Goal: Contribute content: Contribute content

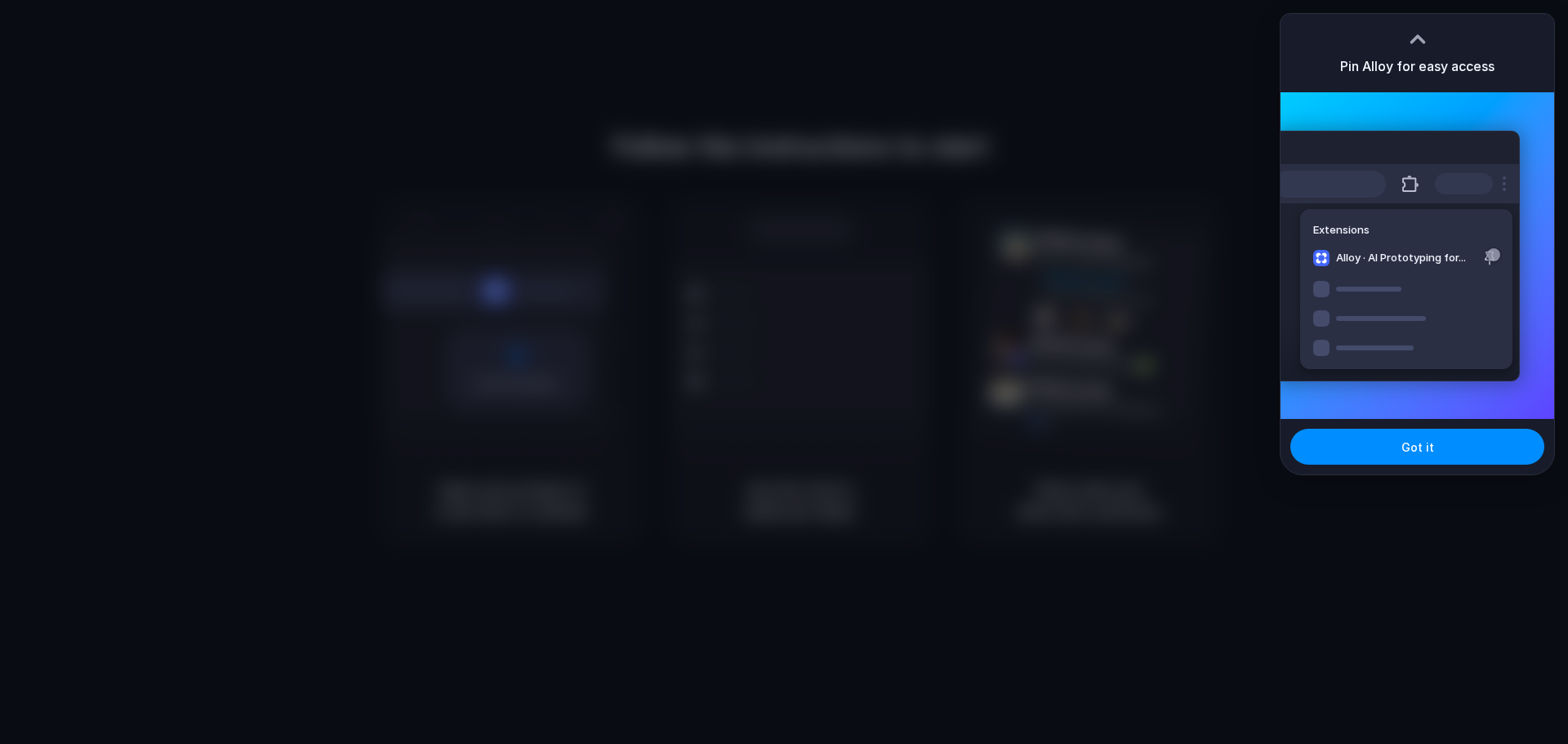
click at [1151, 166] on div at bounding box center [784, 372] width 1568 height 744
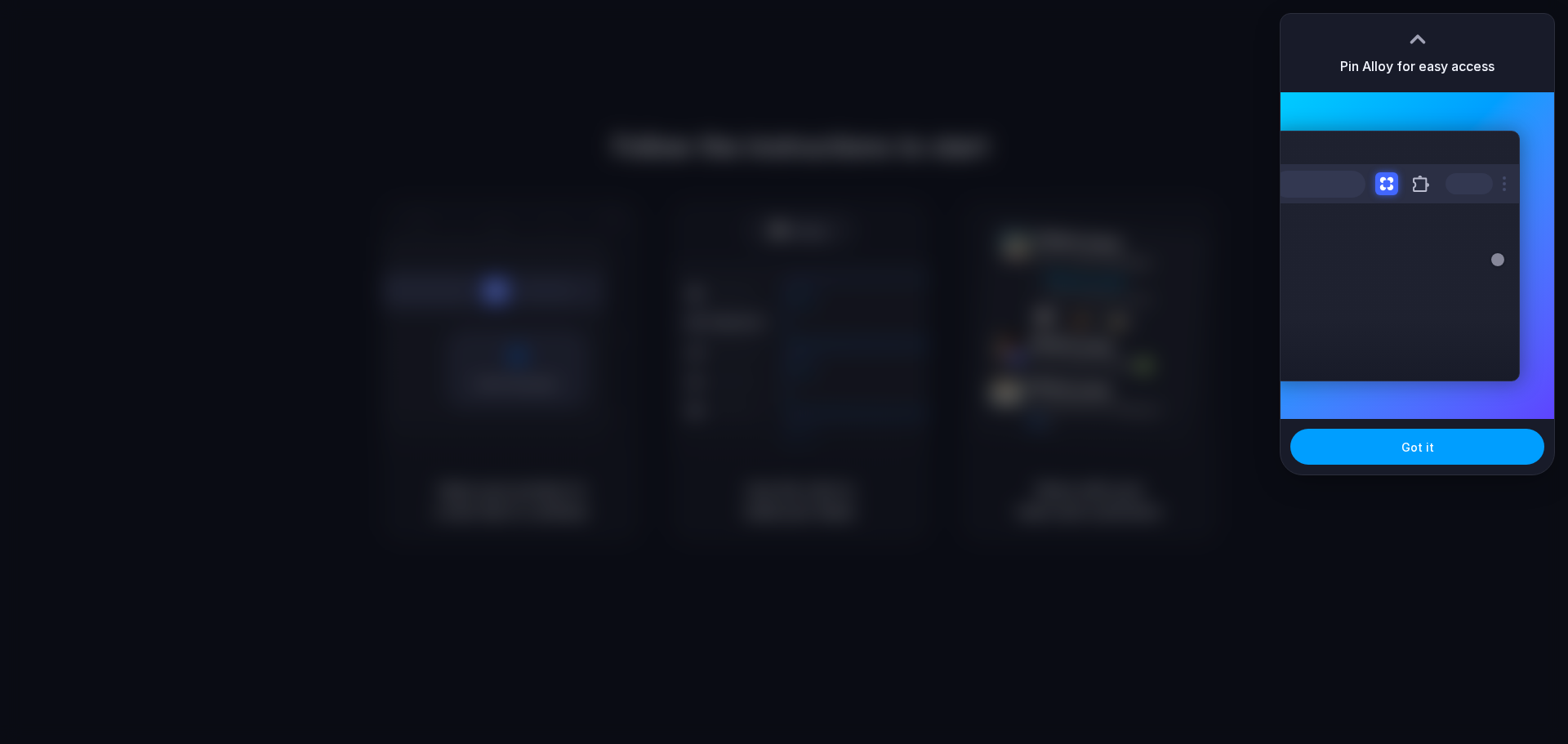
click at [1460, 446] on button "Got it" at bounding box center [1417, 446] width 254 height 36
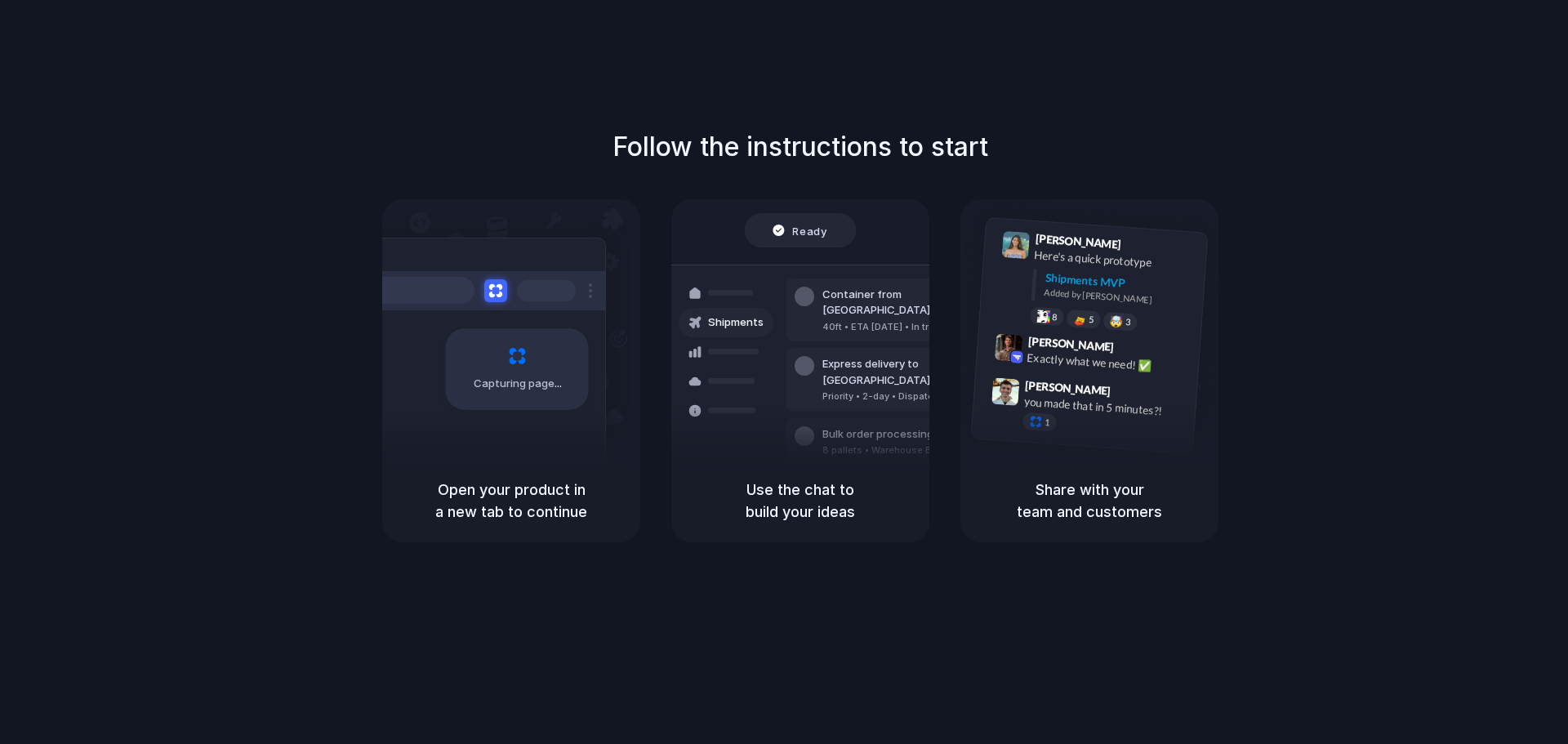
drag, startPoint x: 536, startPoint y: 495, endPoint x: 791, endPoint y: 518, distance: 256.0
click at [756, 518] on div "Capturing page Open your product in a new tab to continue Ready Shipments Conta…" at bounding box center [800, 371] width 836 height 343
drag, startPoint x: 1019, startPoint y: 515, endPoint x: 1153, endPoint y: 501, distance: 134.7
click at [1093, 512] on div "Capturing page Open your product in a new tab to continue Ready Shipments Conta…" at bounding box center [800, 371] width 836 height 343
click at [1157, 502] on h5 "Share with your team and customers" at bounding box center [1090, 500] width 219 height 44
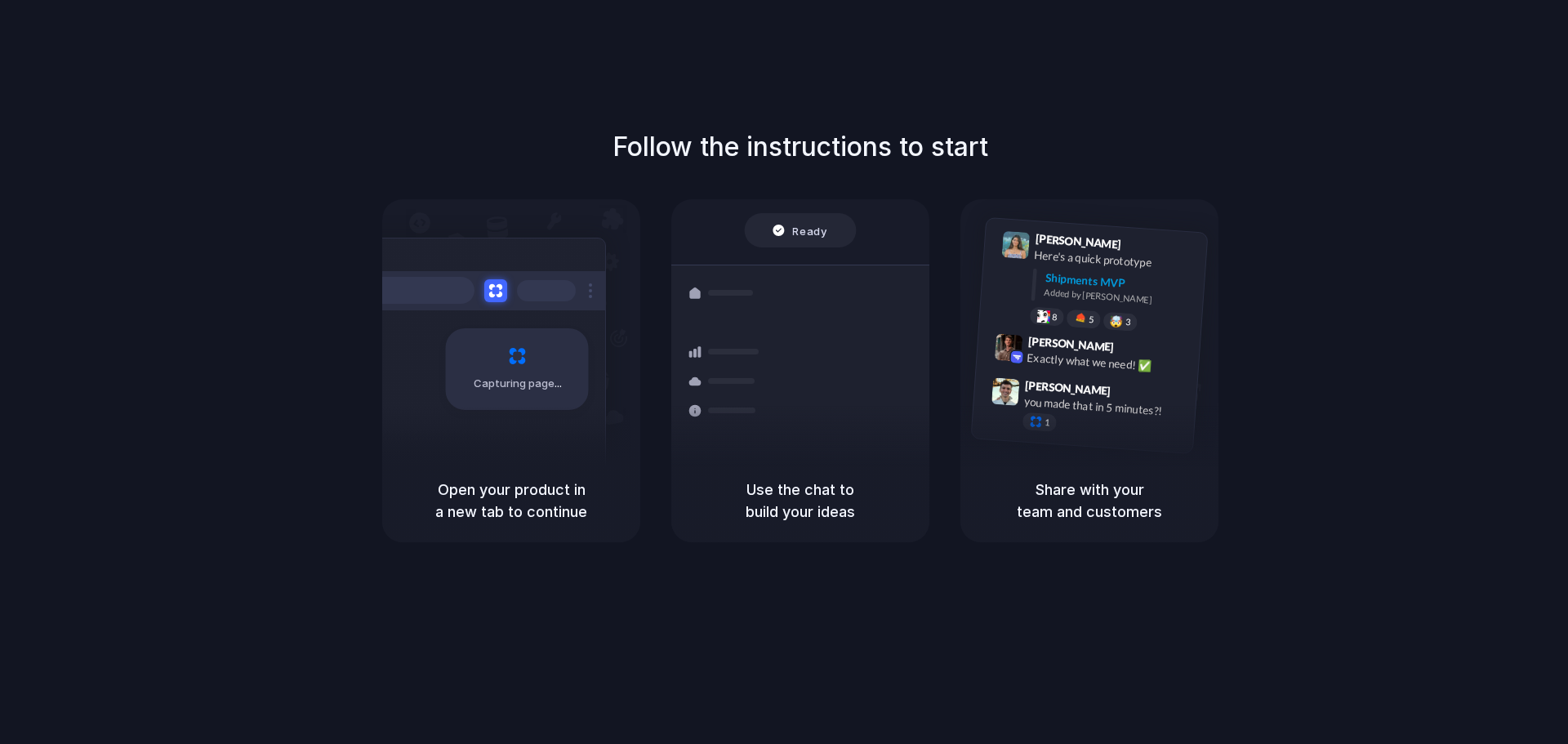
drag, startPoint x: 898, startPoint y: 164, endPoint x: 621, endPoint y: 152, distance: 277.3
click at [621, 152] on h1 "Follow the instructions to start" at bounding box center [800, 147] width 376 height 40
drag, startPoint x: 887, startPoint y: 171, endPoint x: 1043, endPoint y: 165, distance: 156.1
click at [1043, 165] on div "Follow the instructions to start Capturing page Open your product in a new tab …" at bounding box center [800, 335] width 1568 height 415
click at [1052, 159] on div "Follow the instructions to start Capturing page Open your product in a new tab …" at bounding box center [800, 335] width 1568 height 415
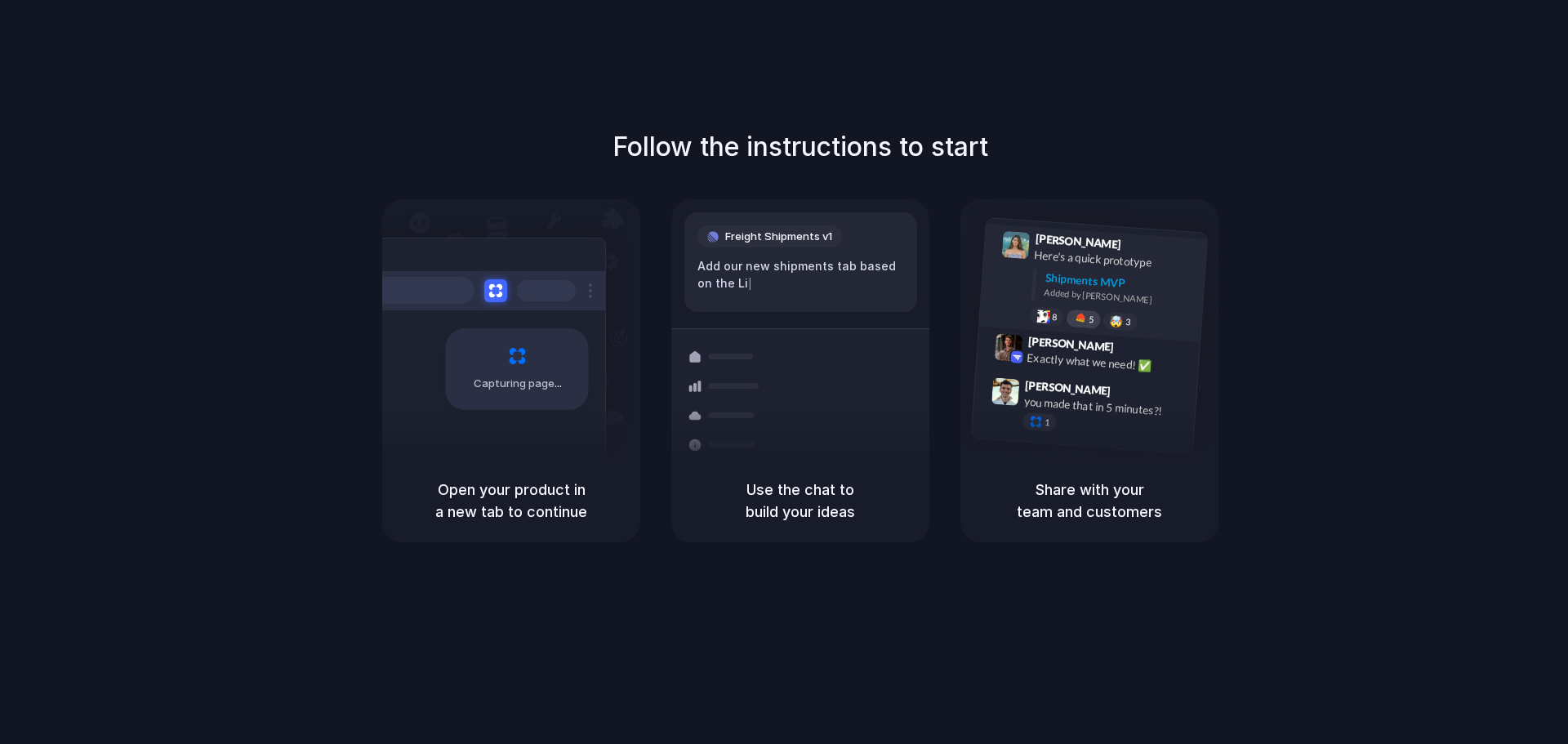
click at [1071, 325] on div "5" at bounding box center [1083, 318] width 35 height 19
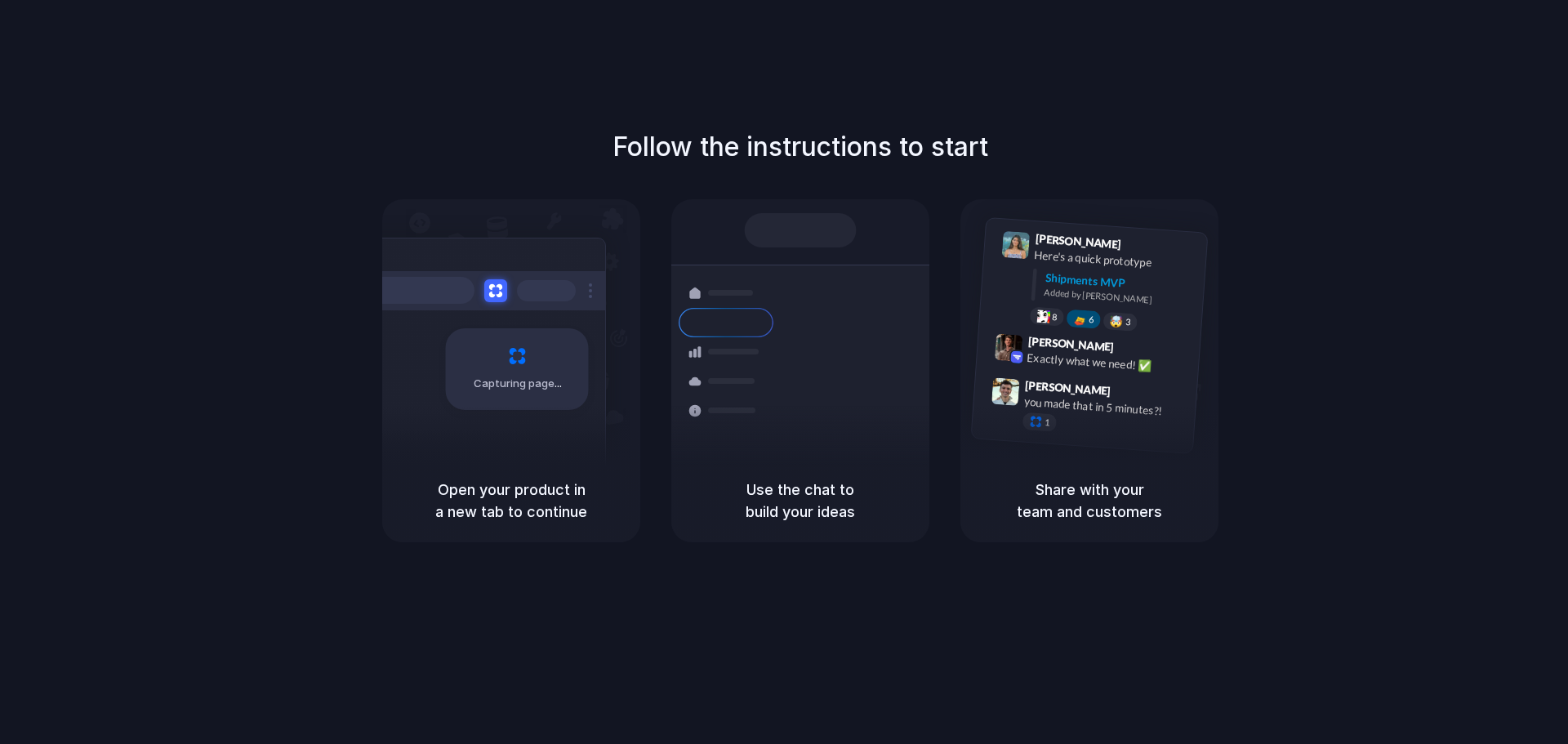
drag, startPoint x: 674, startPoint y: 148, endPoint x: 933, endPoint y: 157, distance: 259.2
click at [933, 157] on h1 "Follow the instructions to start" at bounding box center [800, 147] width 376 height 40
click at [795, 222] on div at bounding box center [801, 230] width 112 height 34
click at [805, 500] on h5 "Use the chat to build your ideas" at bounding box center [800, 500] width 219 height 44
drag, startPoint x: 746, startPoint y: 498, endPoint x: 907, endPoint y: 518, distance: 162.2
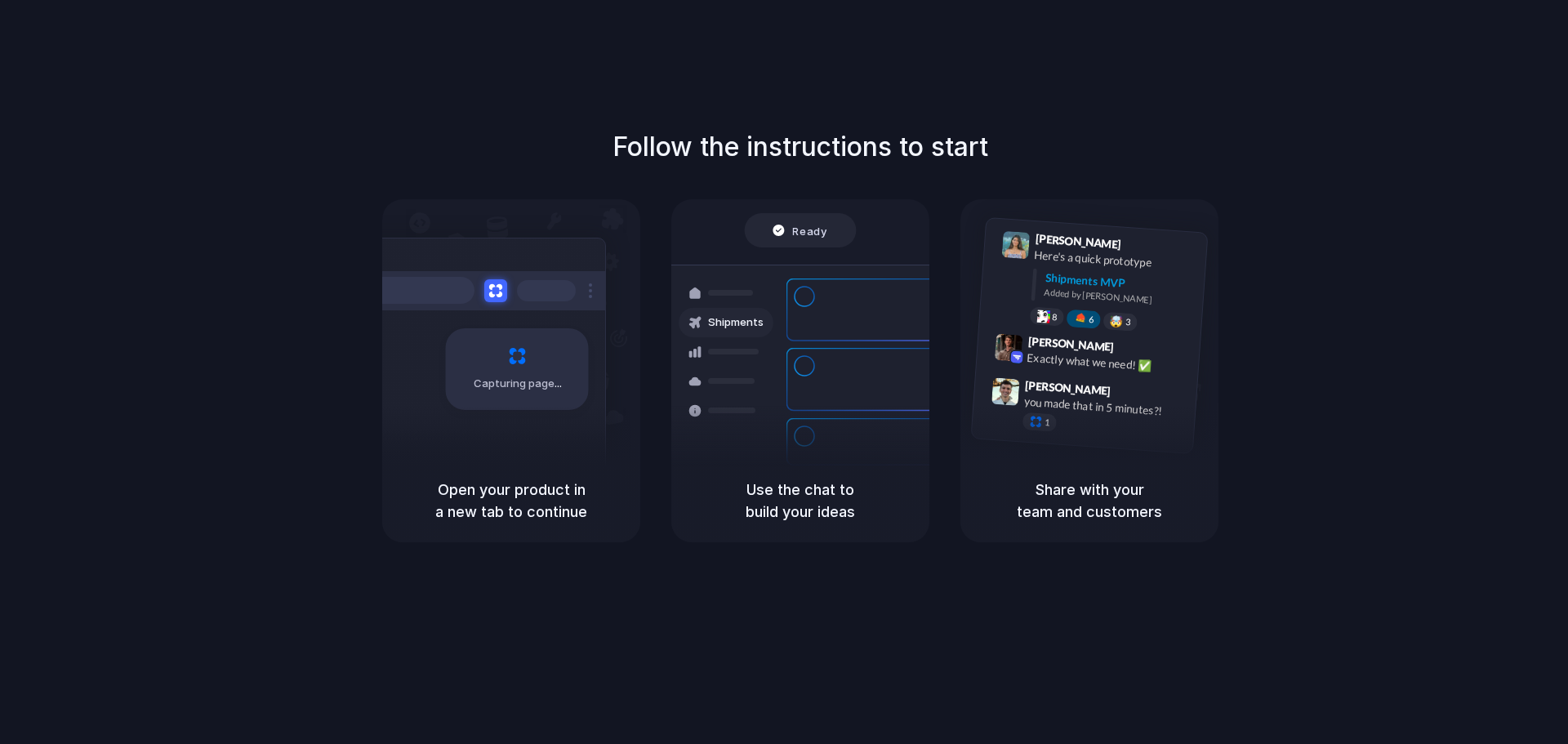
click at [909, 518] on h5 "Use the chat to build your ideas" at bounding box center [800, 500] width 219 height 44
click at [496, 510] on h5 "Open your product in a new tab to continue" at bounding box center [511, 500] width 219 height 44
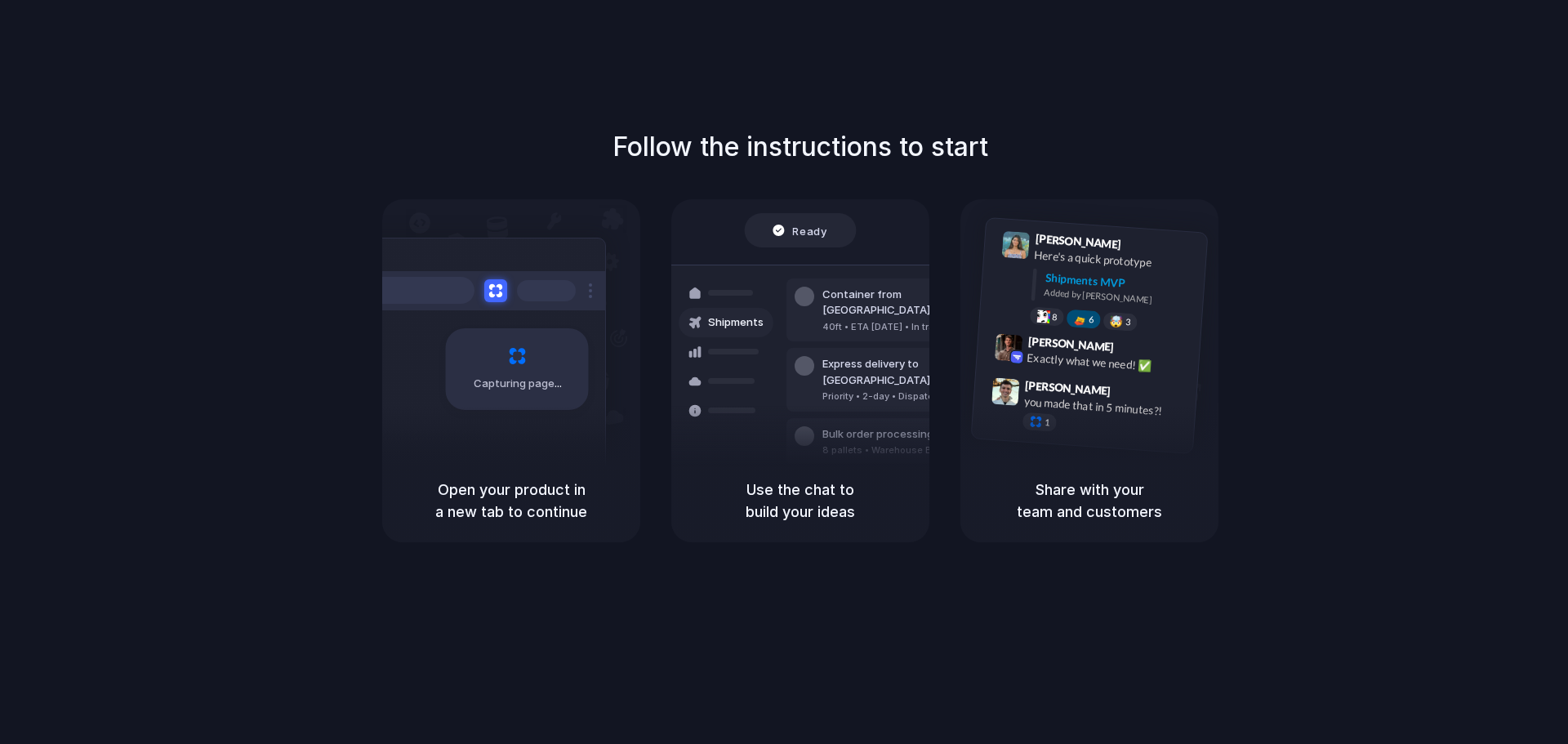
drag, startPoint x: 1057, startPoint y: 493, endPoint x: 1172, endPoint y: 512, distance: 116.6
click at [1172, 512] on h5 "Share with your team and customers" at bounding box center [1090, 500] width 219 height 44
click at [1077, 400] on div "you made that in 5 minutes?!" at bounding box center [1105, 406] width 164 height 28
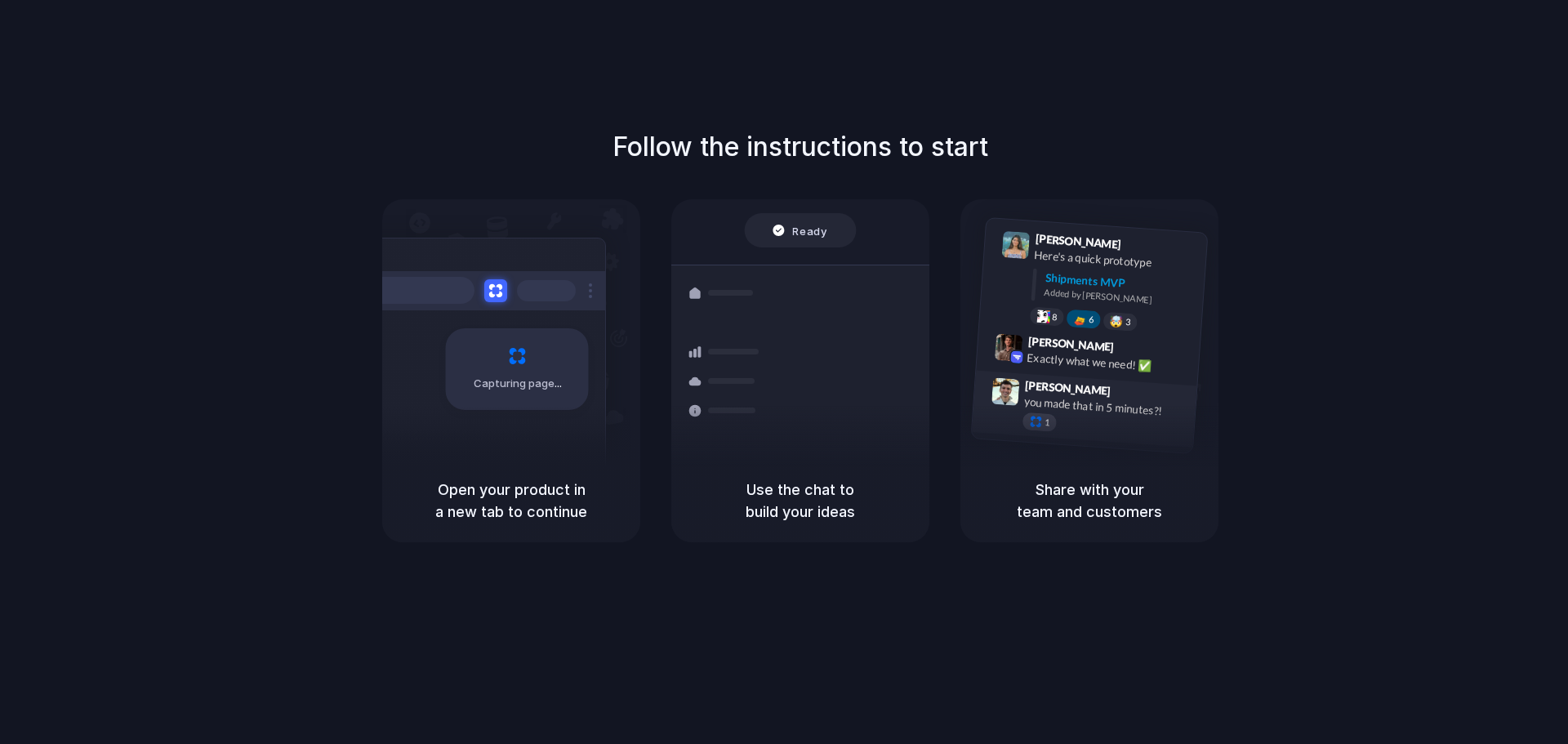
click at [1036, 418] on div at bounding box center [1036, 421] width 14 height 14
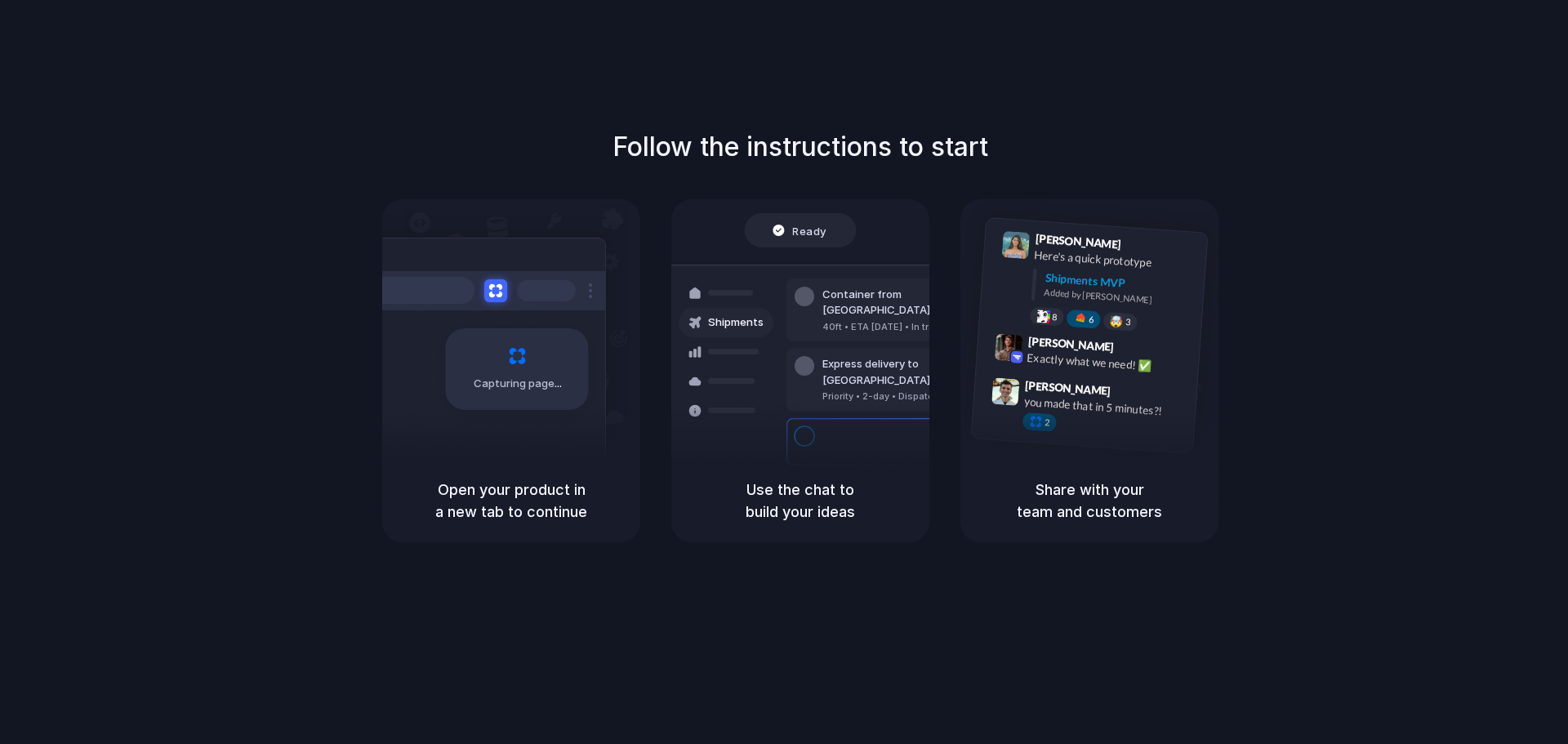
click at [784, 372] on div at bounding box center [784, 372] width 0 height 0
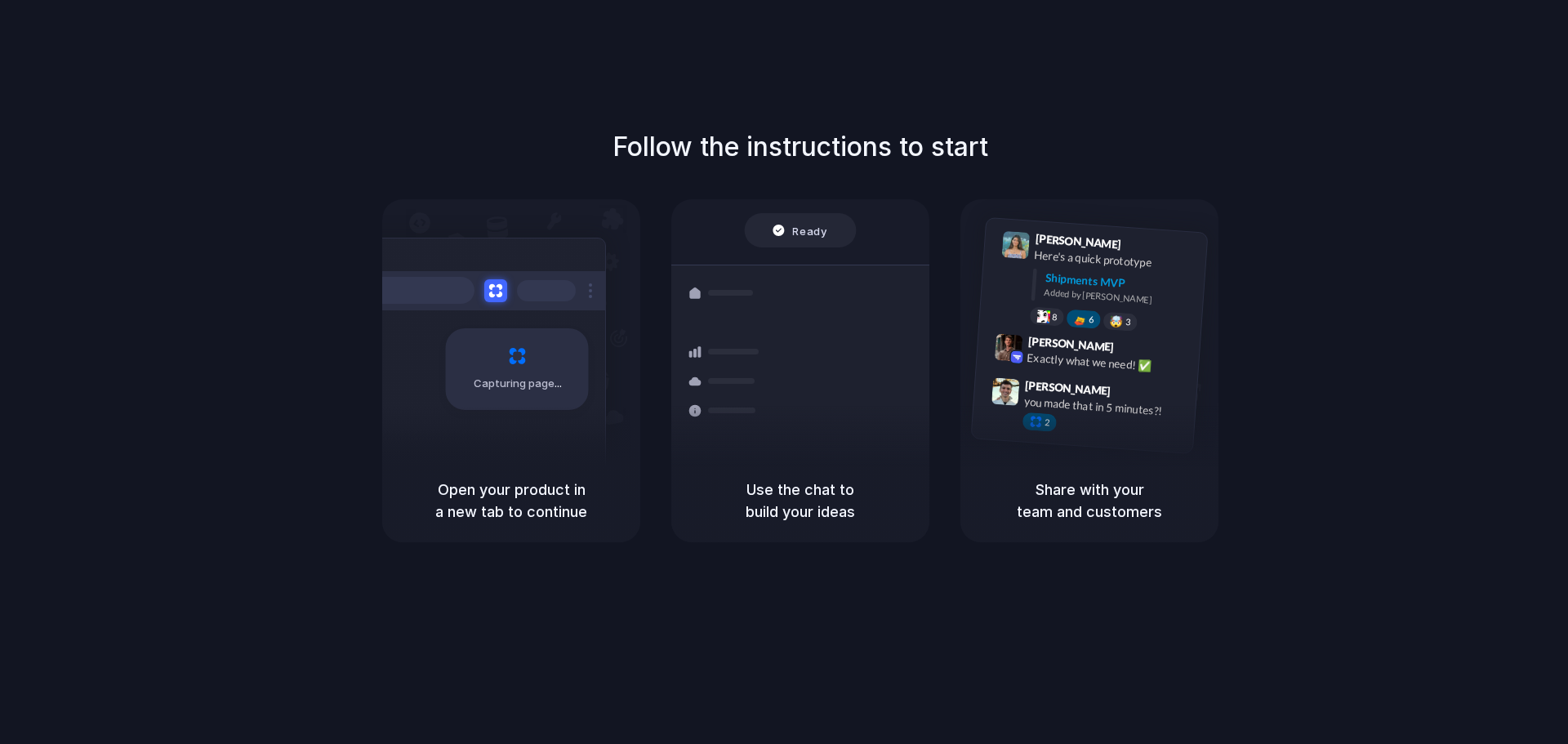
click at [784, 372] on div at bounding box center [784, 372] width 0 height 0
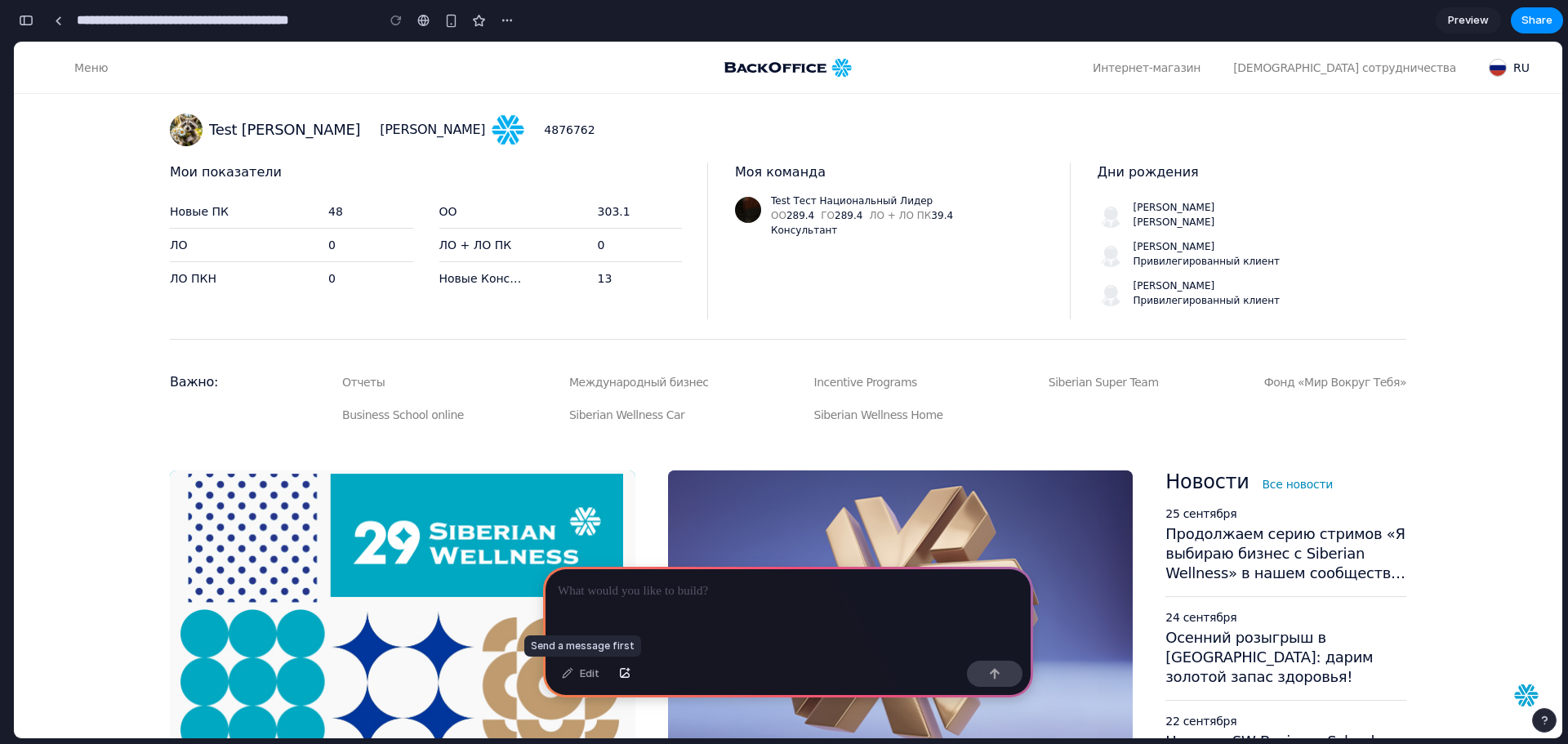
click at [578, 672] on div "Edit" at bounding box center [580, 673] width 54 height 26
click at [571, 672] on div "Edit" at bounding box center [580, 673] width 54 height 26
click at [588, 672] on div "Edit" at bounding box center [580, 673] width 54 height 26
click at [584, 672] on div "Edit" at bounding box center [580, 673] width 54 height 26
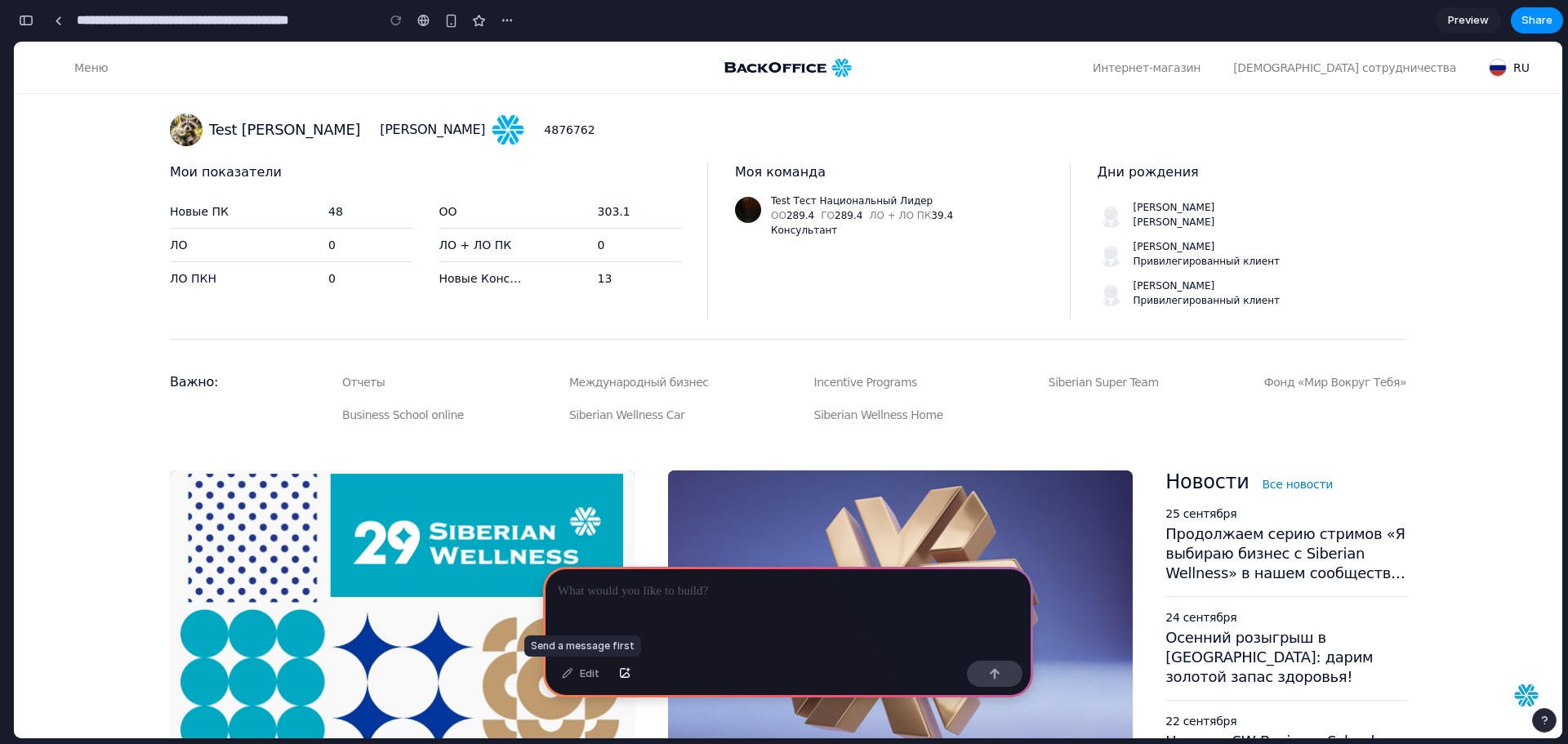
click at [575, 676] on div "Edit" at bounding box center [580, 673] width 54 height 26
drag, startPoint x: 638, startPoint y: 575, endPoint x: 658, endPoint y: 502, distance: 75.7
click at [638, 581] on p at bounding box center [788, 590] width 461 height 19
click at [818, 266] on section "Моя команда В виджет никто не добавлен. Добавить У вас пока нет команды. Привле…" at bounding box center [889, 241] width 310 height 157
click at [644, 589] on p at bounding box center [788, 590] width 461 height 19
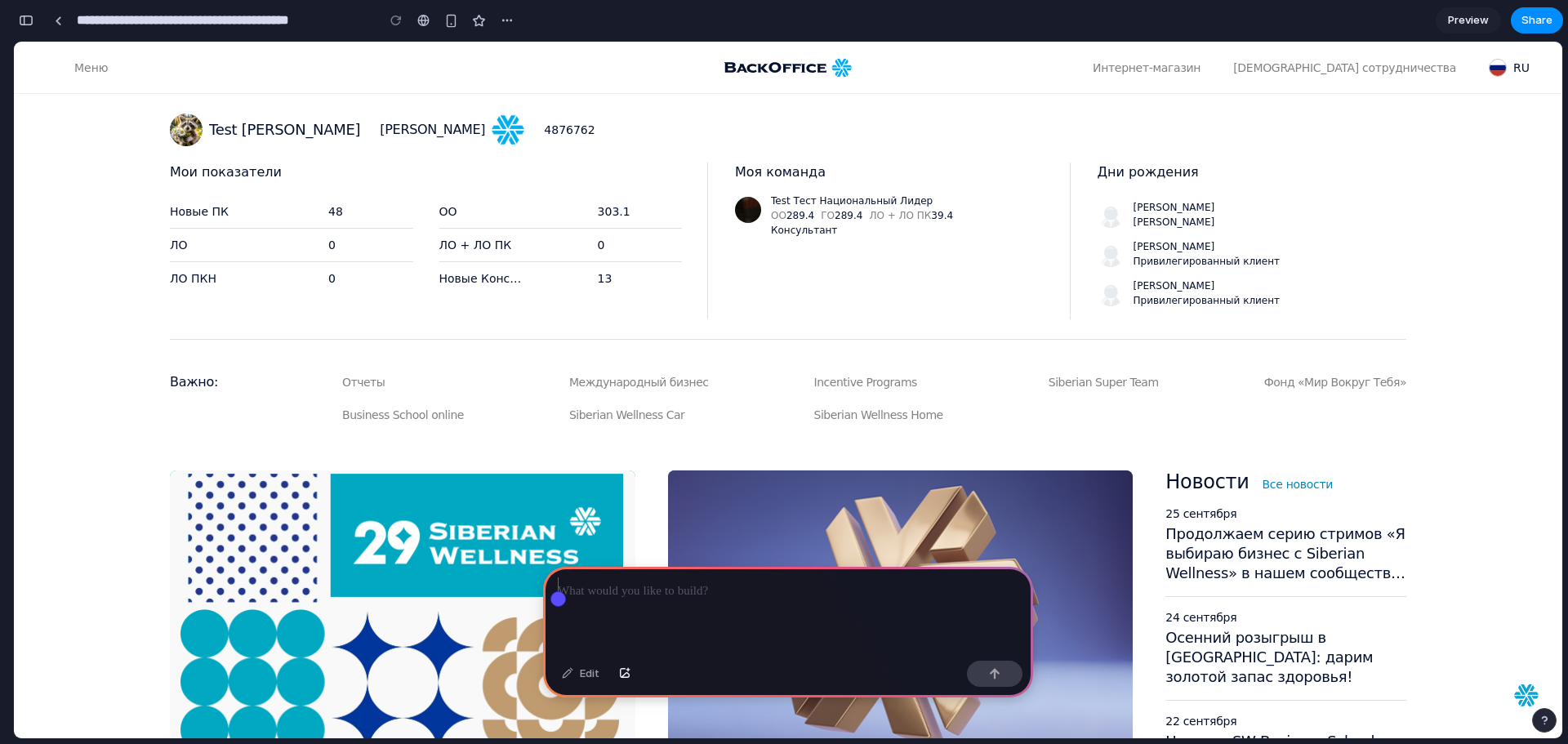
click at [647, 592] on p at bounding box center [788, 590] width 461 height 19
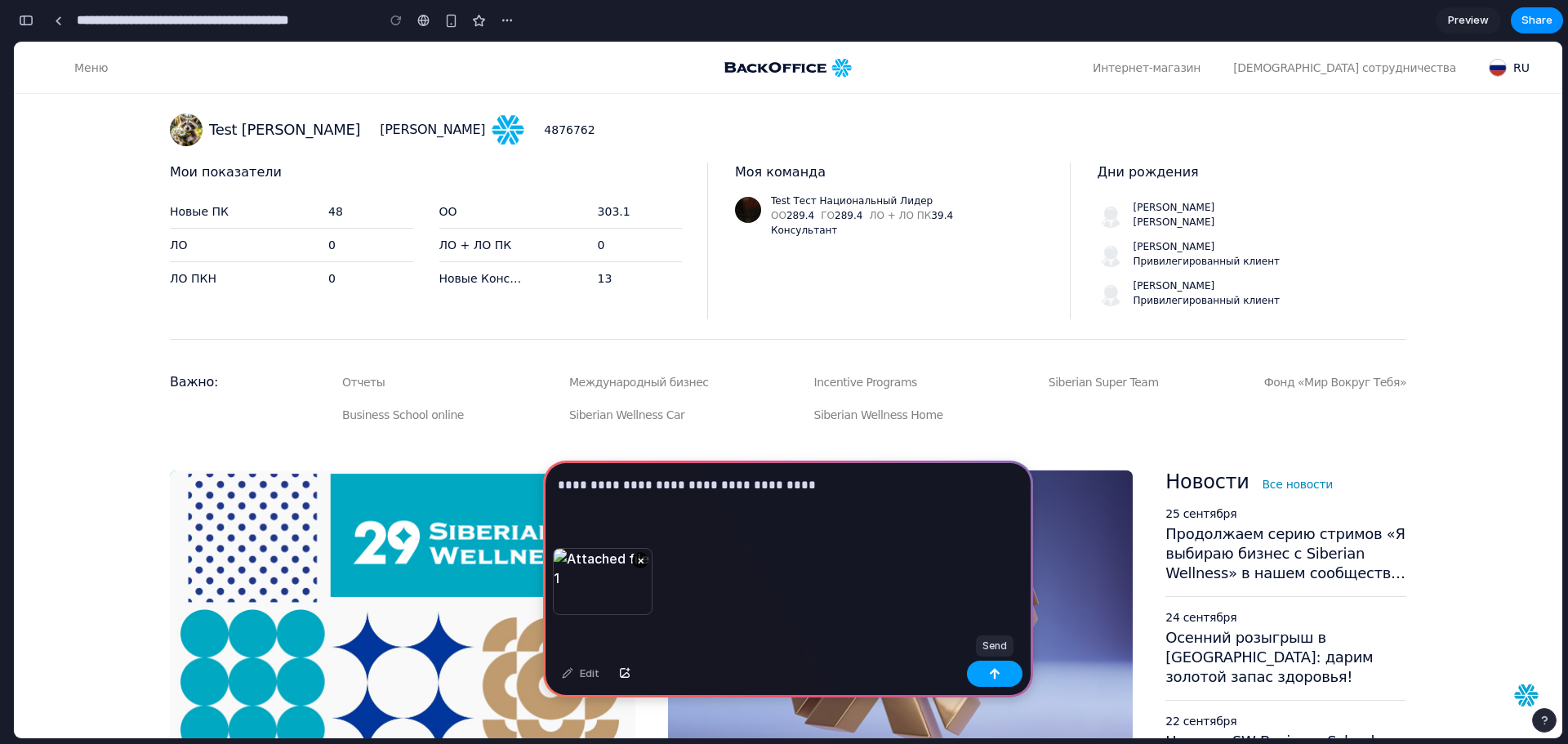
click at [982, 671] on button "button" at bounding box center [995, 673] width 55 height 26
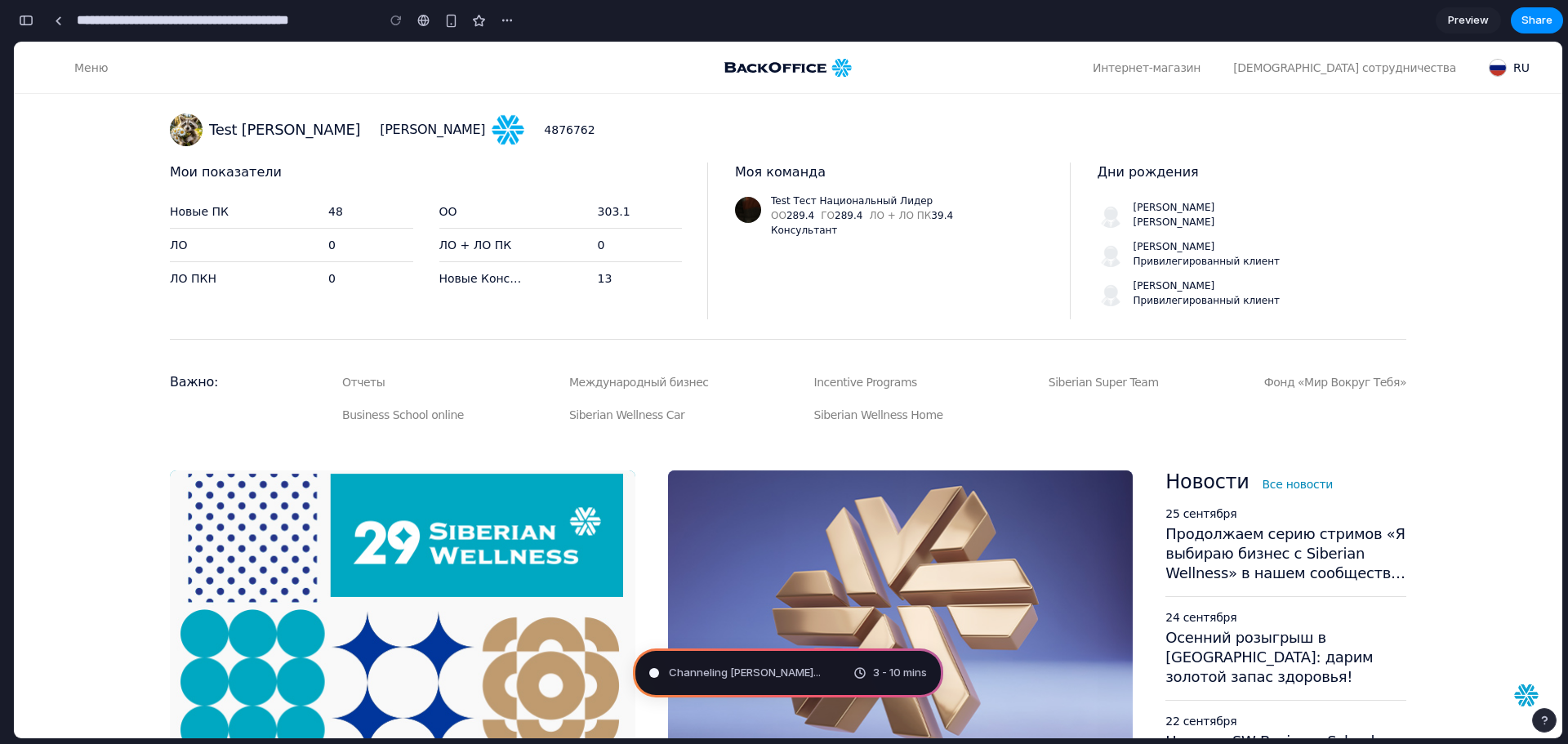
type input "**********"
